Goal: Task Accomplishment & Management: Complete application form

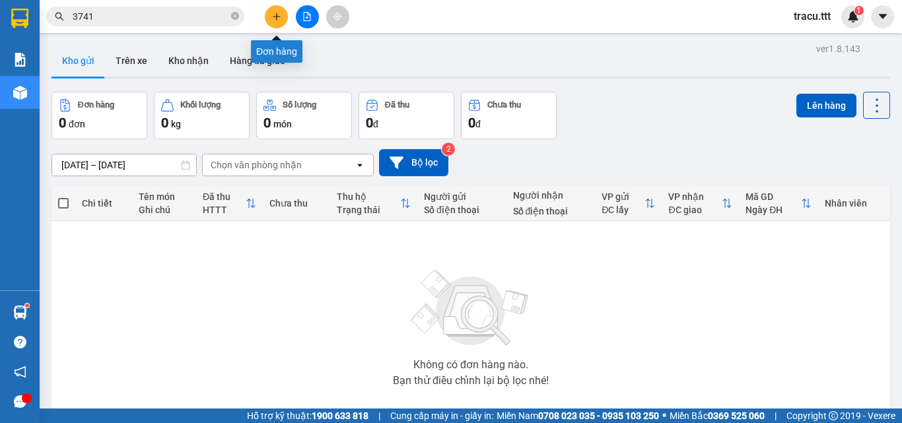
click at [276, 23] on button at bounding box center [276, 16] width 23 height 23
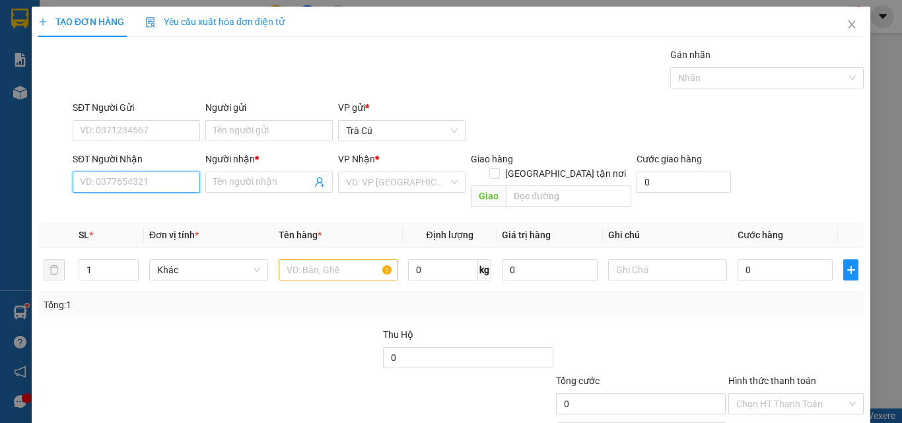
click at [182, 179] on input "SĐT Người Nhận" at bounding box center [136, 182] width 127 height 21
type input "0903867922"
click at [153, 207] on div "0903867922 - ĐẠT" at bounding box center [135, 208] width 110 height 15
type input "ĐẠT"
type input "0903867922"
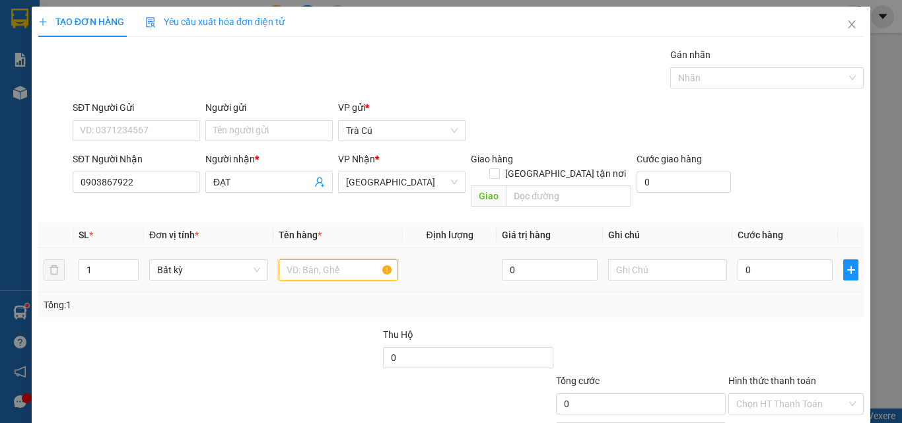
click at [344, 260] on input "text" at bounding box center [338, 270] width 119 height 21
type input "TH"
click at [792, 248] on td "0" at bounding box center [785, 270] width 106 height 44
drag, startPoint x: 792, startPoint y: 243, endPoint x: 788, endPoint y: 250, distance: 8.6
click at [789, 257] on div "0" at bounding box center [785, 270] width 95 height 26
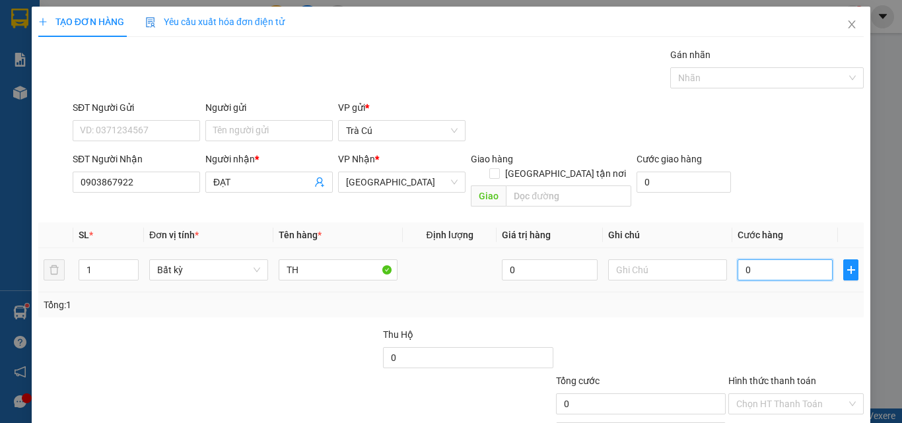
click at [787, 260] on input "0" at bounding box center [785, 270] width 95 height 21
type input "3"
type input "30"
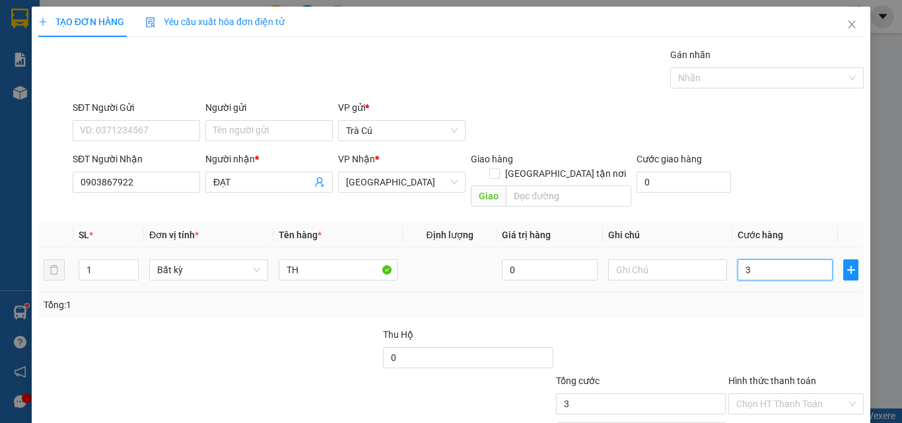
type input "30"
type input "30.000"
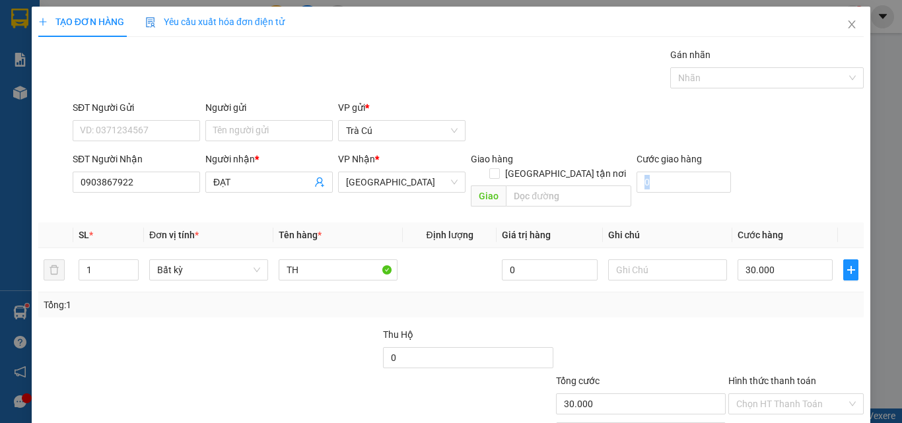
drag, startPoint x: 890, startPoint y: 153, endPoint x: 846, endPoint y: 305, distance: 158.8
click at [890, 249] on div "TẠO ĐƠN HÀNG Yêu cầu xuất hóa đơn điện tử Transit Pickup Surcharge Ids Transit …" at bounding box center [451, 211] width 902 height 423
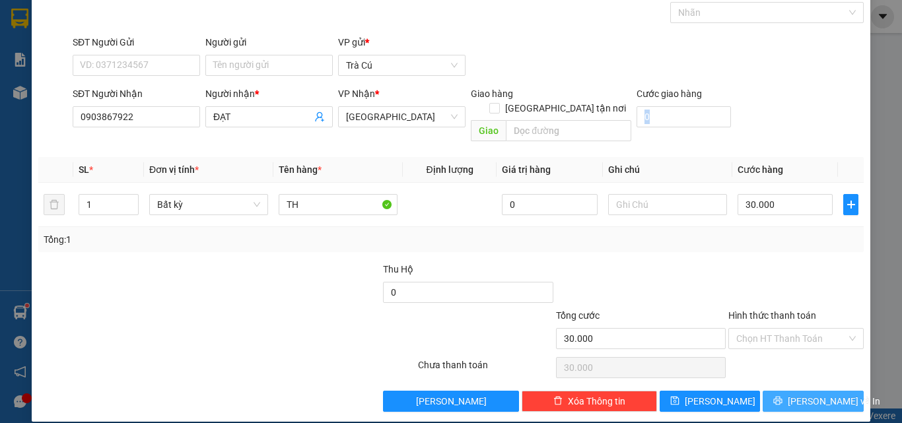
click at [792, 391] on button "[PERSON_NAME] và In" at bounding box center [813, 401] width 101 height 21
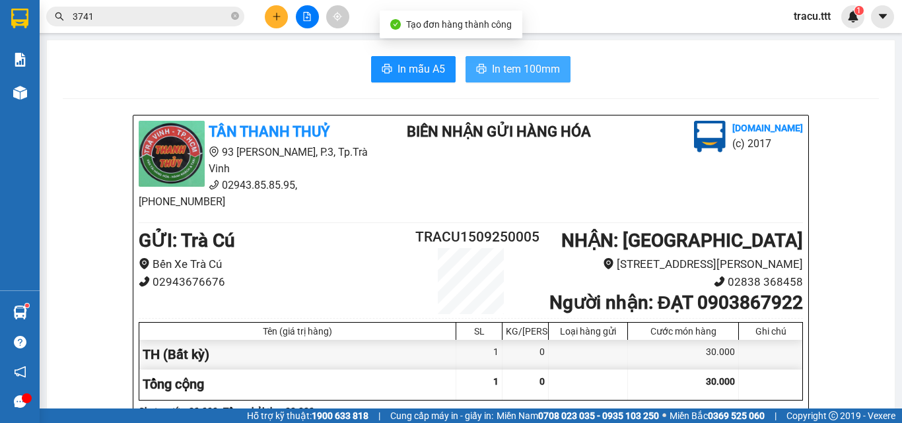
click at [516, 72] on span "In tem 100mm" at bounding box center [526, 69] width 68 height 17
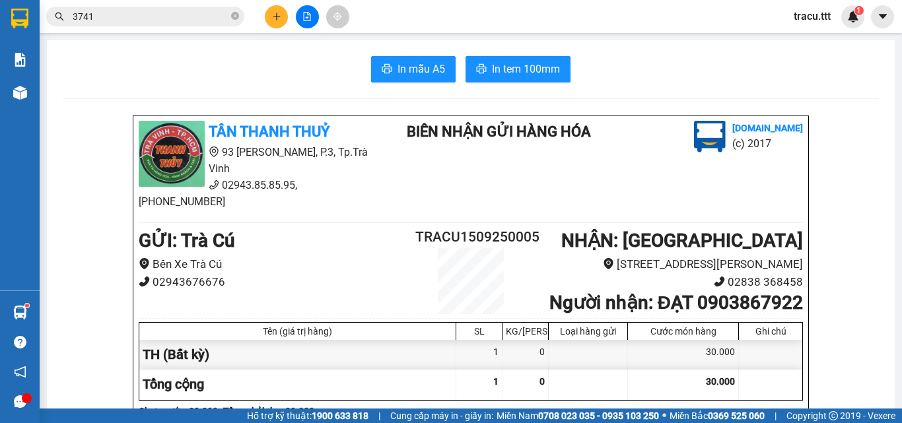
click at [201, 22] on input "3741" at bounding box center [151, 16] width 156 height 15
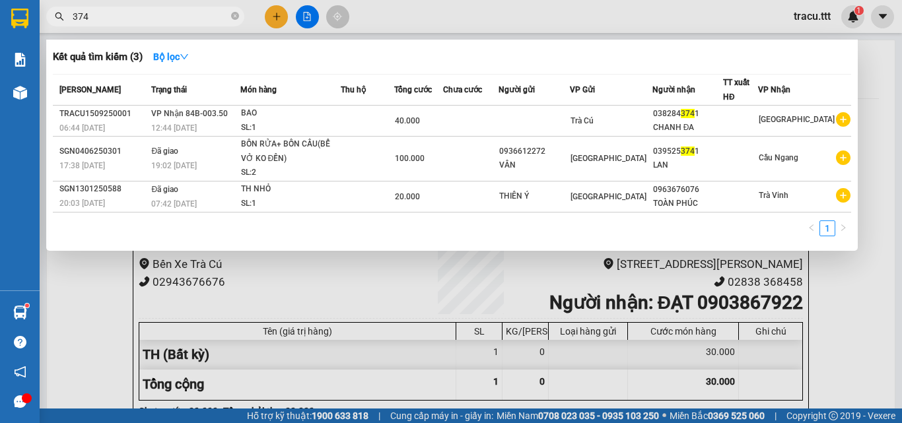
type input "3741"
click at [232, 17] on icon "close-circle" at bounding box center [235, 16] width 8 height 8
